Goal: Task Accomplishment & Management: Use online tool/utility

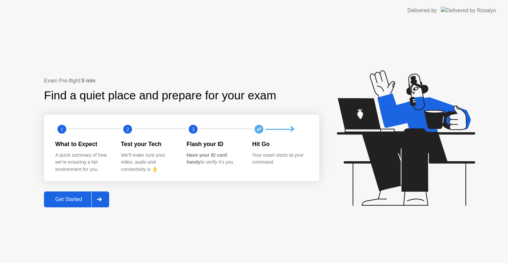
click at [70, 197] on div "Get Started" at bounding box center [68, 199] width 45 height 6
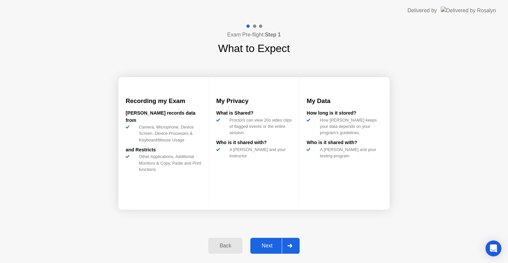
click at [276, 248] on div "Next" at bounding box center [266, 246] width 29 height 6
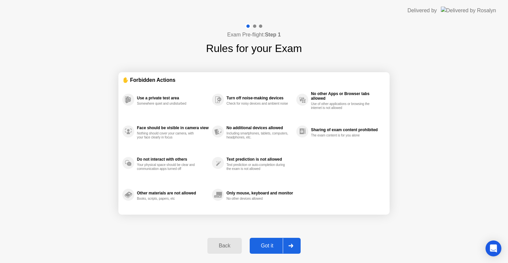
click at [276, 248] on div "Got it" at bounding box center [267, 246] width 31 height 6
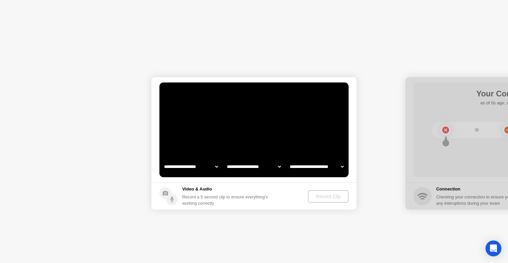
select select "**********"
select select "*******"
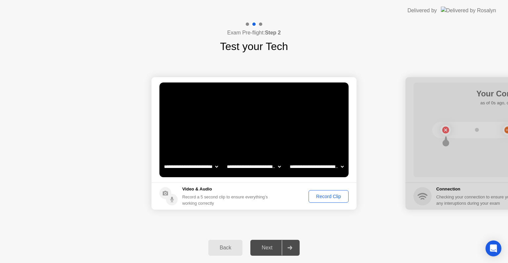
click at [319, 197] on div "Record Clip" at bounding box center [328, 196] width 35 height 5
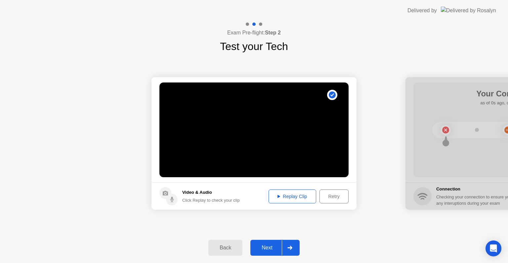
click at [305, 197] on div "Replay Clip" at bounding box center [292, 196] width 43 height 5
click at [274, 245] on div "Next" at bounding box center [266, 247] width 29 height 6
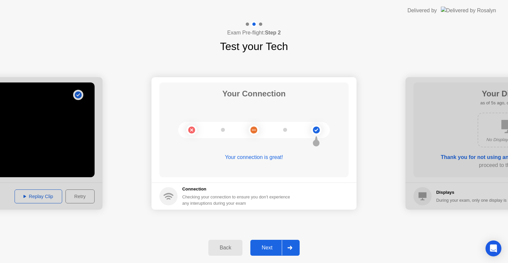
click at [270, 248] on div "Next" at bounding box center [266, 247] width 29 height 6
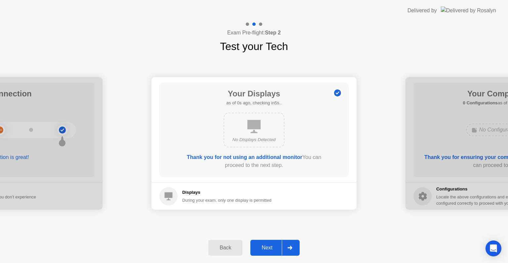
click at [267, 245] on div "Next" at bounding box center [266, 247] width 29 height 6
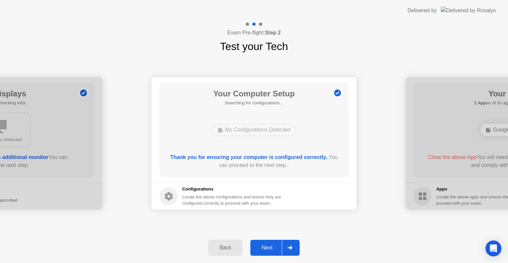
click at [275, 246] on div "Next" at bounding box center [266, 247] width 29 height 6
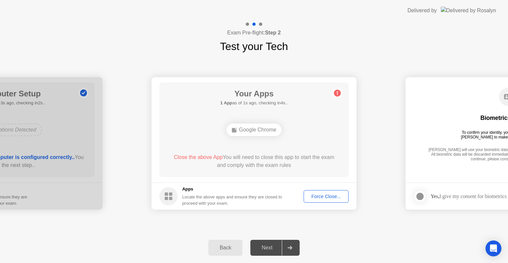
click at [334, 198] on div "Force Close..." at bounding box center [326, 196] width 40 height 5
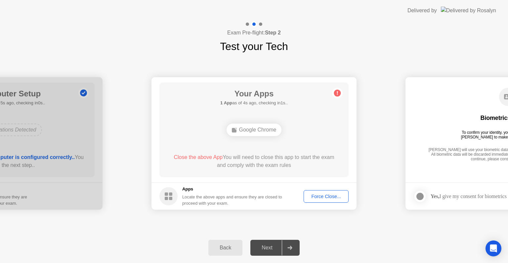
click at [194, 158] on span "Close the above App" at bounding box center [198, 157] width 49 height 6
click at [328, 195] on div "Force Close..." at bounding box center [326, 196] width 40 height 5
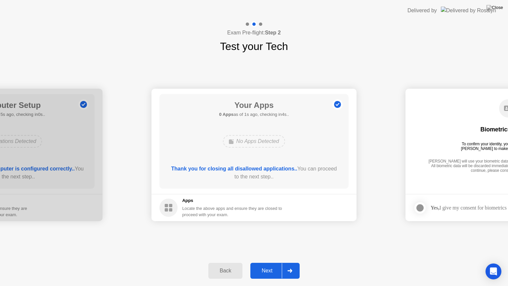
click at [277, 262] on div "Next" at bounding box center [266, 271] width 29 height 6
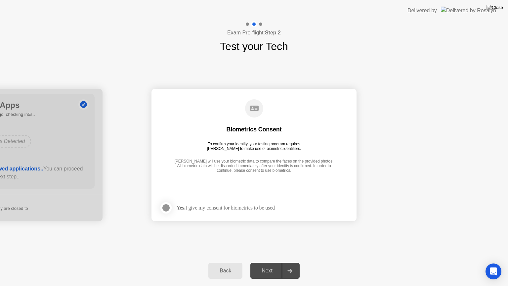
click at [170, 207] on div at bounding box center [166, 208] width 8 height 8
click at [278, 262] on div "Next" at bounding box center [266, 271] width 29 height 6
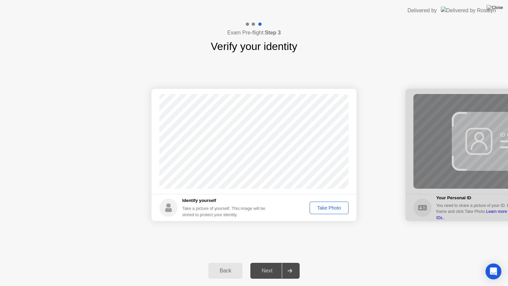
click at [338, 208] on div "Take Photo" at bounding box center [329, 207] width 34 height 5
click at [270, 262] on div "Next" at bounding box center [266, 271] width 29 height 6
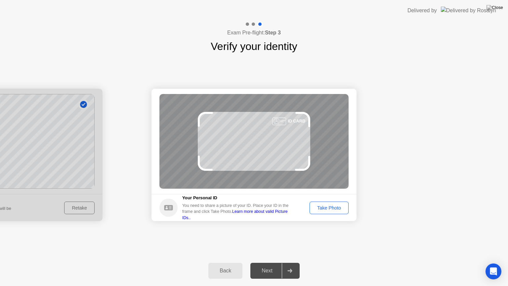
click at [333, 208] on div "Take Photo" at bounding box center [329, 207] width 34 height 5
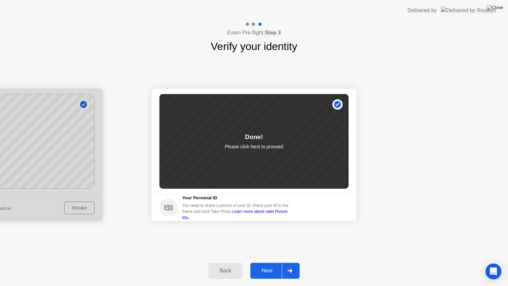
click at [272, 262] on div "Next" at bounding box center [266, 271] width 29 height 6
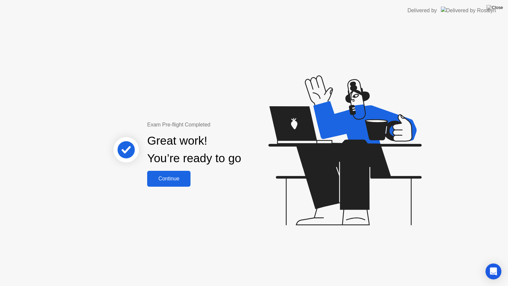
click at [181, 183] on button "Continue" at bounding box center [168, 179] width 43 height 16
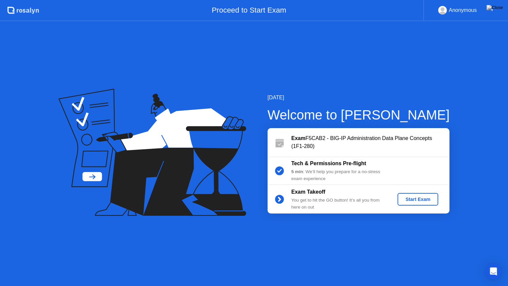
click at [405, 202] on div "Start Exam" at bounding box center [417, 199] width 35 height 5
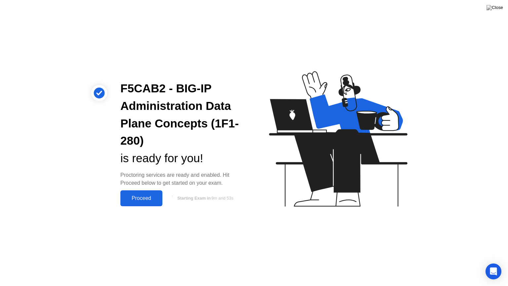
click at [145, 195] on div "Proceed" at bounding box center [141, 198] width 38 height 6
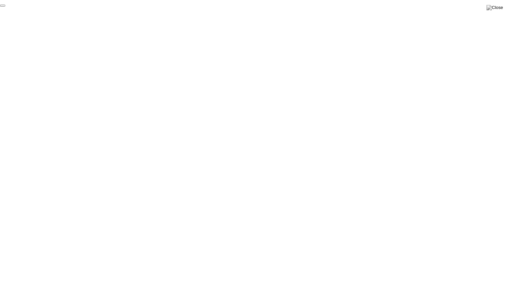
click div "End Proctoring Session"
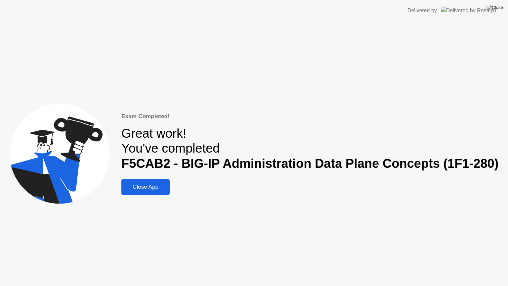
click at [159, 187] on div "Close App" at bounding box center [145, 187] width 44 height 7
